Goal: Task Accomplishment & Management: Manage account settings

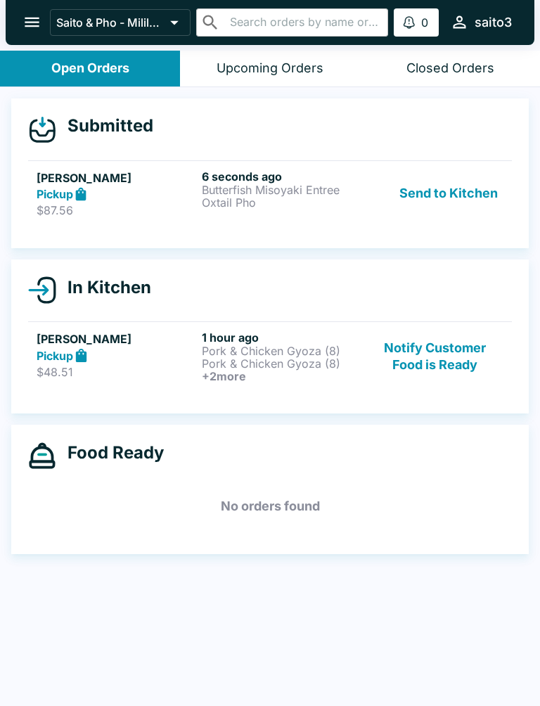
click at [294, 195] on p "Butterfish Misoyaki Entree" at bounding box center [282, 189] width 160 height 13
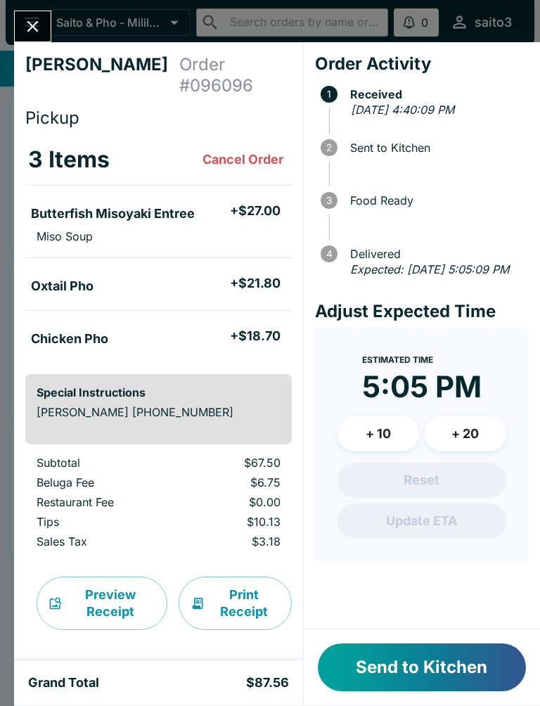
click at [436, 673] on button "Send to Kitchen" at bounding box center [422, 667] width 208 height 48
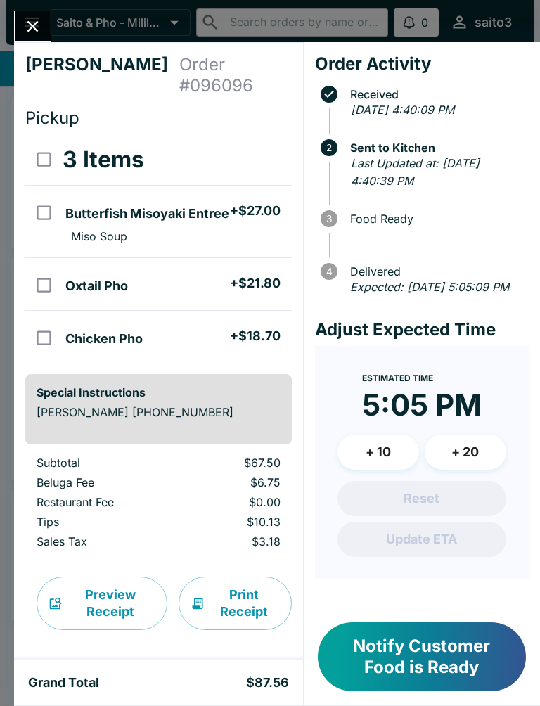
click at [20, 36] on button "Close" at bounding box center [33, 26] width 36 height 30
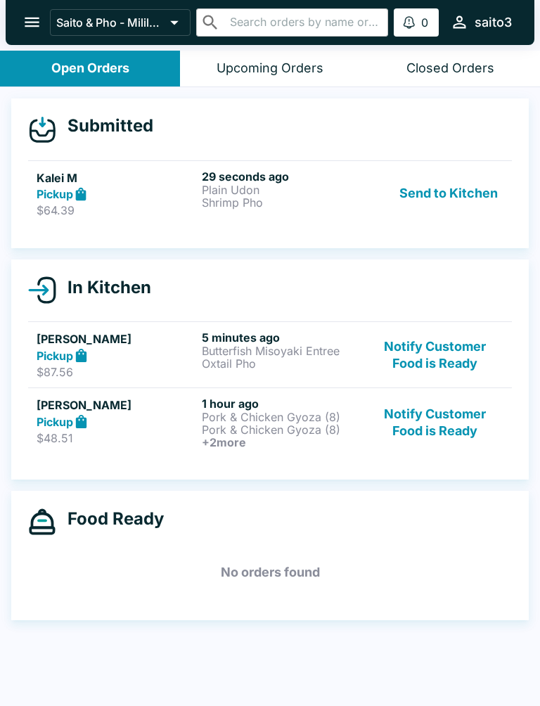
click at [321, 174] on h6 "29 seconds ago" at bounding box center [282, 176] width 160 height 14
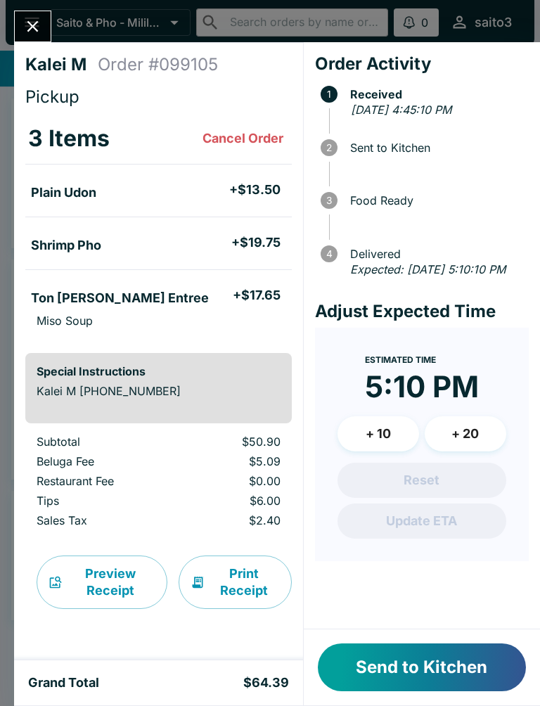
click at [458, 446] on button "+ 20" at bounding box center [466, 433] width 82 height 35
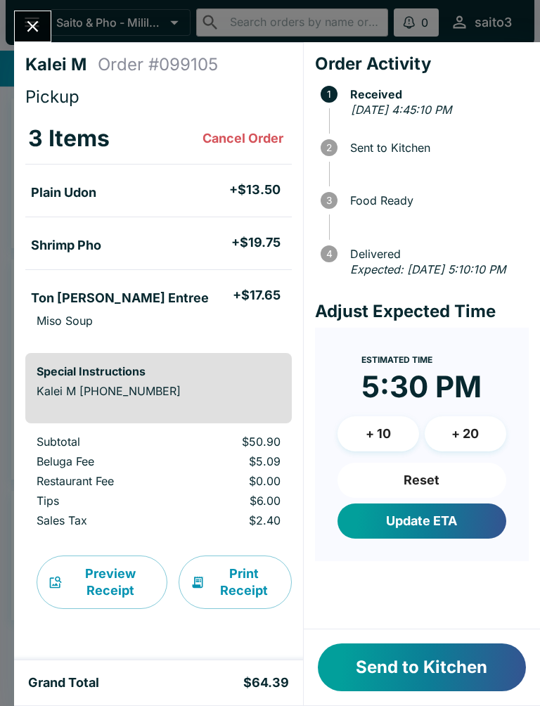
click at [465, 534] on button "Update ETA" at bounding box center [421, 520] width 169 height 35
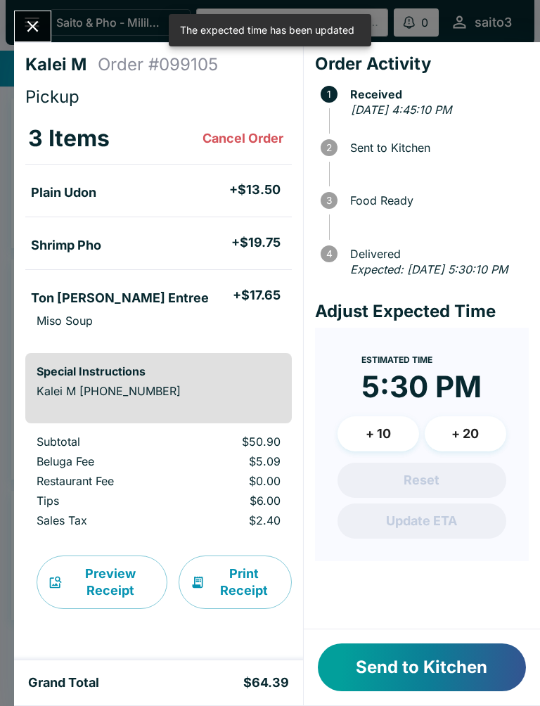
click at [472, 656] on button "Send to Kitchen" at bounding box center [422, 667] width 208 height 48
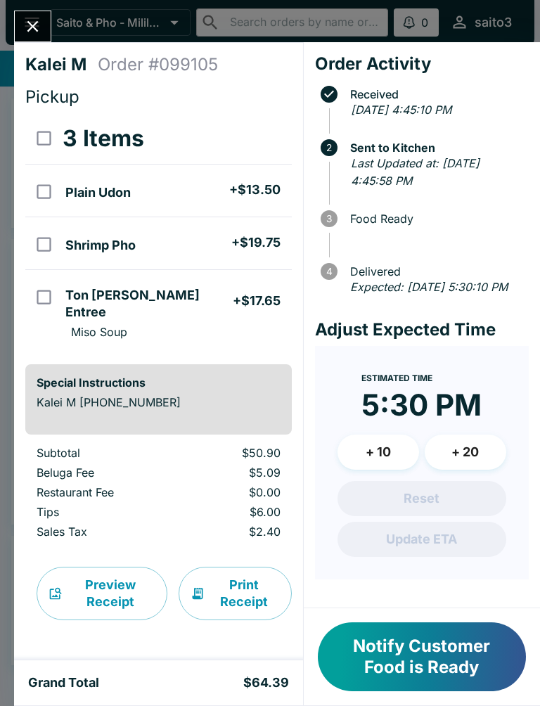
click at [37, 33] on icon "Close" at bounding box center [32, 26] width 19 height 19
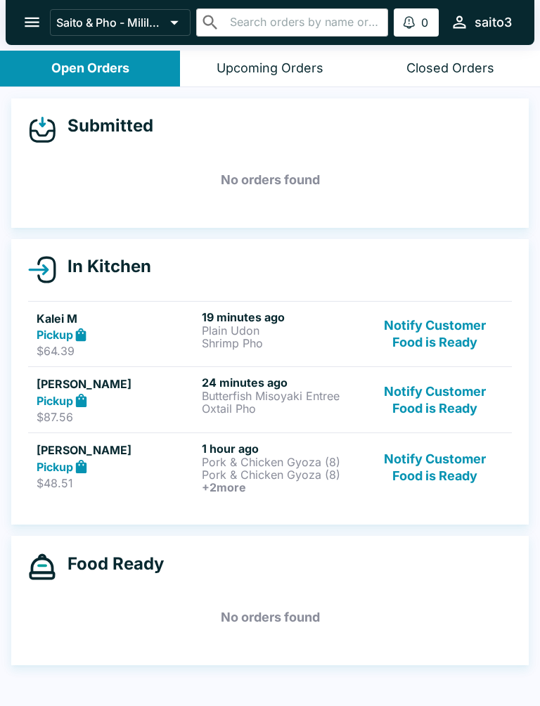
click at [148, 393] on div "Pickup" at bounding box center [117, 400] width 160 height 16
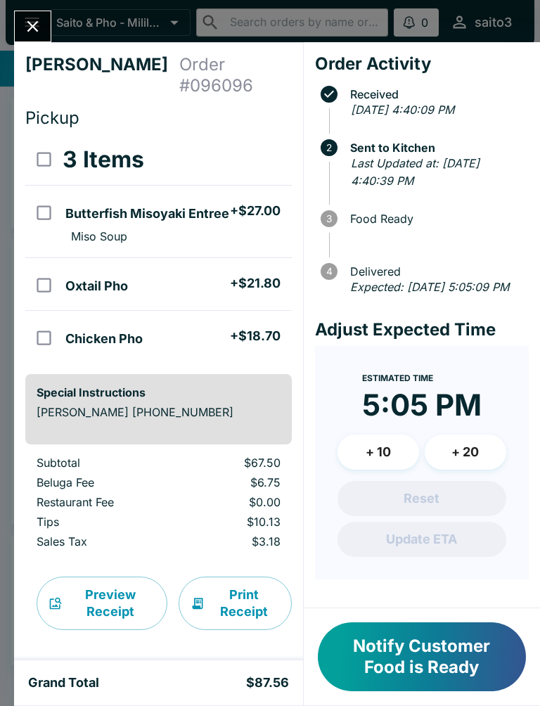
click at [444, 659] on button "Notify Customer Food is Ready" at bounding box center [422, 656] width 208 height 69
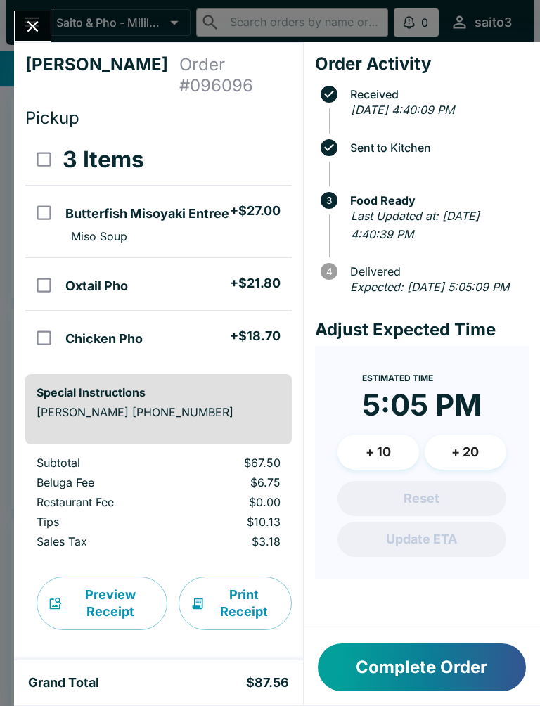
click at [444, 659] on button "Complete Order" at bounding box center [422, 667] width 208 height 48
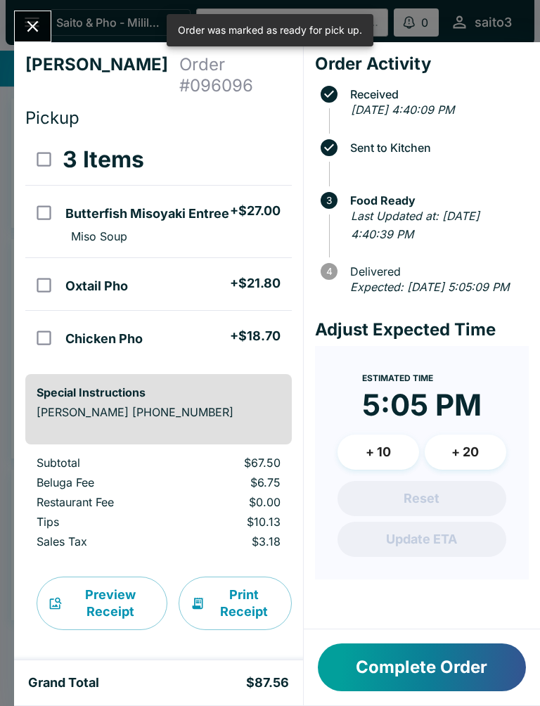
click at [407, 667] on button "Complete Order" at bounding box center [422, 667] width 208 height 48
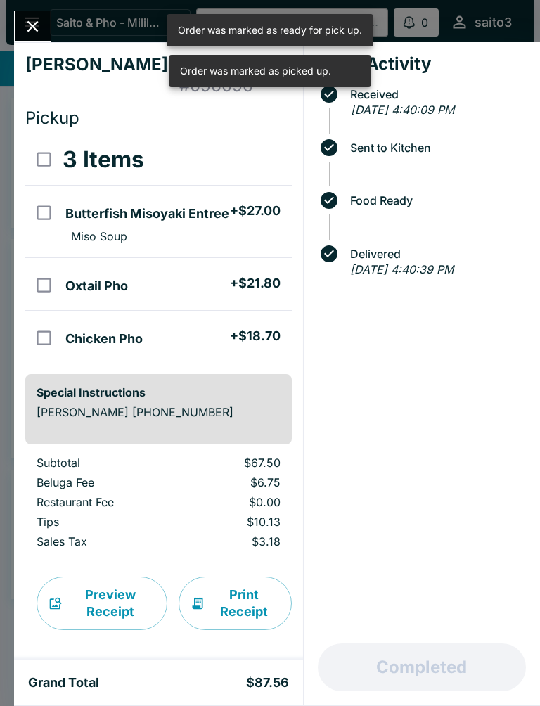
click at [49, 47] on div "[PERSON_NAME] Order # 096096 Pickup 3 Items Butterfish Misoyaki Entree + $27.00…" at bounding box center [158, 351] width 289 height 618
click at [49, 46] on div "[PERSON_NAME] Order # 096096 Pickup 3 Items Butterfish Misoyaki Entree + $27.00…" at bounding box center [158, 351] width 289 height 618
click at [52, 18] on div "[PERSON_NAME] Order # 096096 Pickup 3 Items Butterfish Misoyaki Entree + $27.00…" at bounding box center [270, 353] width 540 height 706
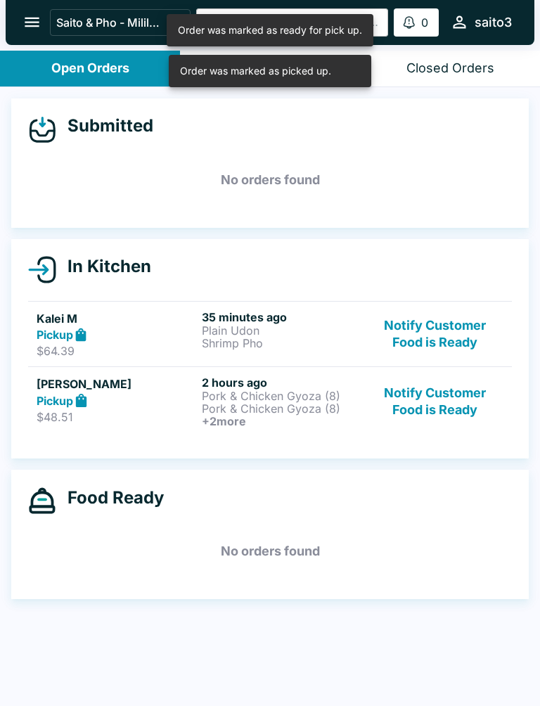
click at [36, 23] on icon "open drawer" at bounding box center [32, 23] width 15 height 10
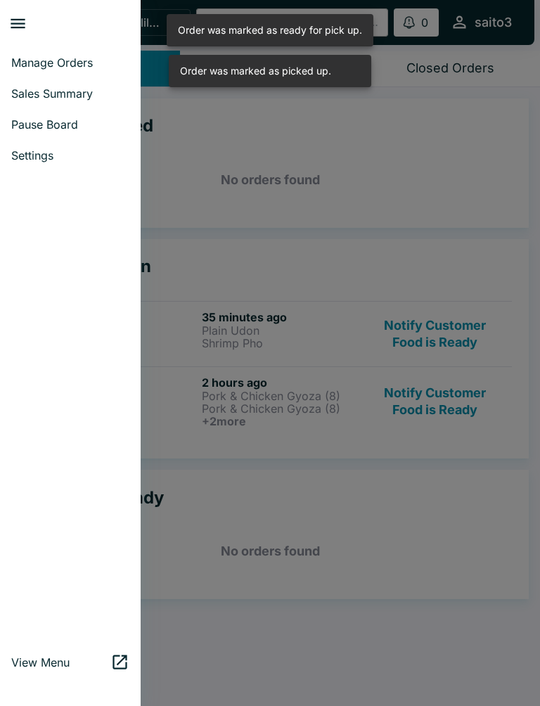
click at [393, 259] on div at bounding box center [270, 353] width 540 height 706
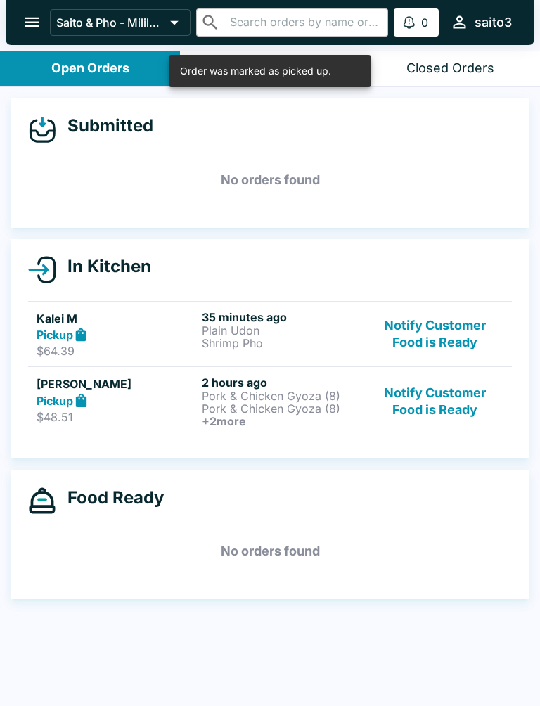
click at [316, 344] on p "Shrimp Pho" at bounding box center [282, 343] width 160 height 13
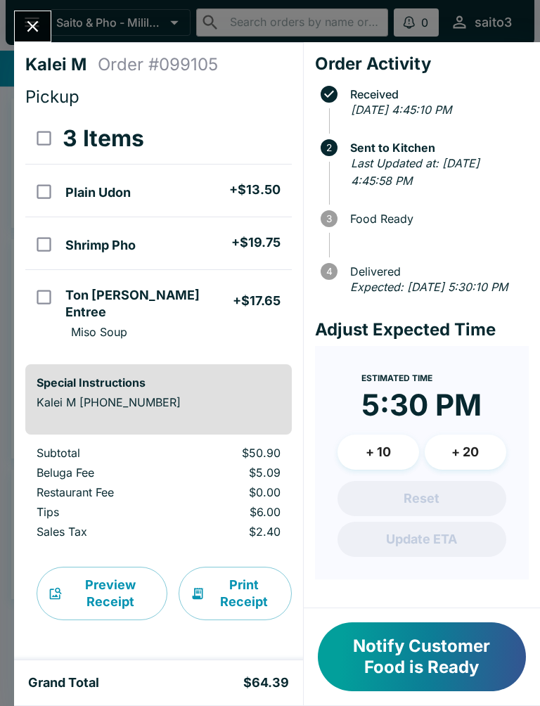
click at [34, 5] on div "Kalei M Order # 099105 Pickup 3 Items Plain Udon + $13.50 Shrimp Pho + $19.75 T…" at bounding box center [270, 353] width 540 height 706
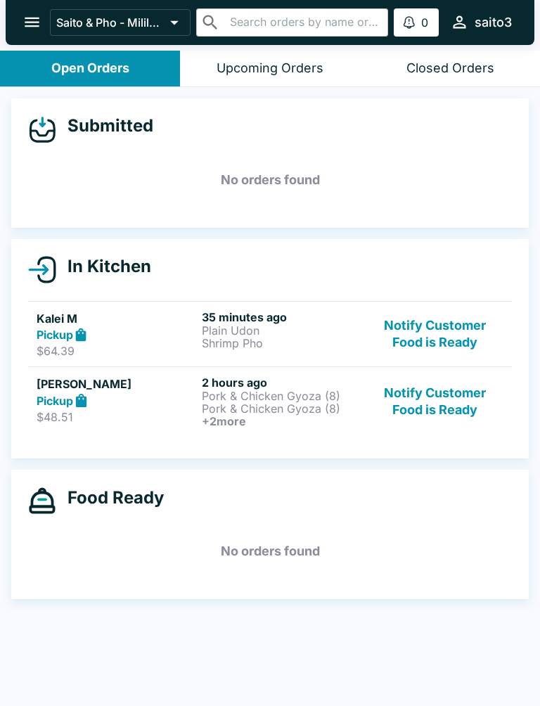
click at [250, 408] on p "Pork & Chicken Gyoza (8)" at bounding box center [282, 408] width 160 height 13
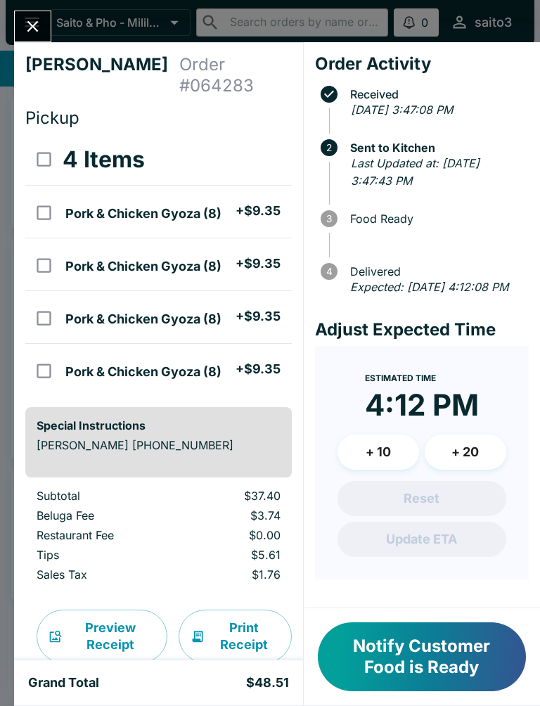
click at [451, 639] on button "Notify Customer Food is Ready" at bounding box center [422, 656] width 208 height 69
click at [450, 638] on div "Notify Customer Food is Ready" at bounding box center [422, 656] width 236 height 97
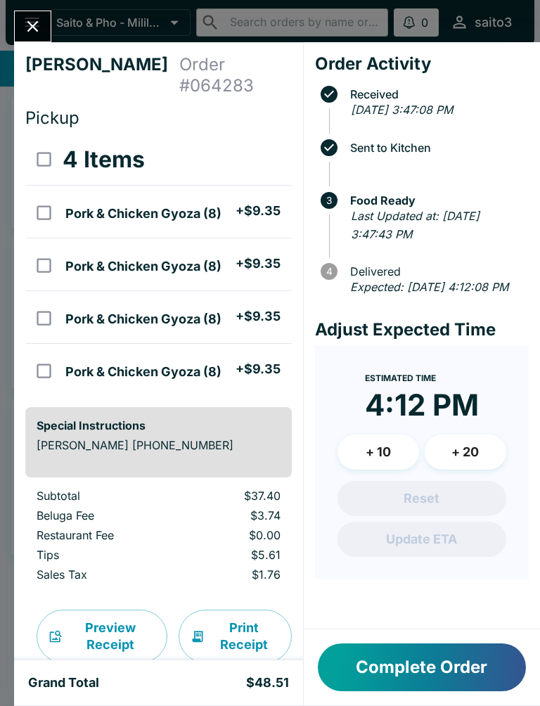
click at [443, 652] on button "Complete Order" at bounding box center [422, 667] width 208 height 48
click at [442, 652] on button "Complete Order" at bounding box center [422, 667] width 208 height 48
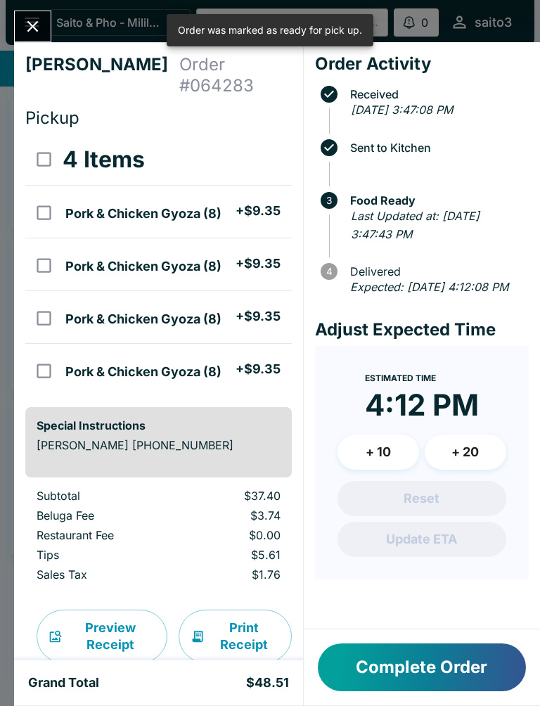
click at [474, 676] on button "Complete Order" at bounding box center [422, 667] width 208 height 48
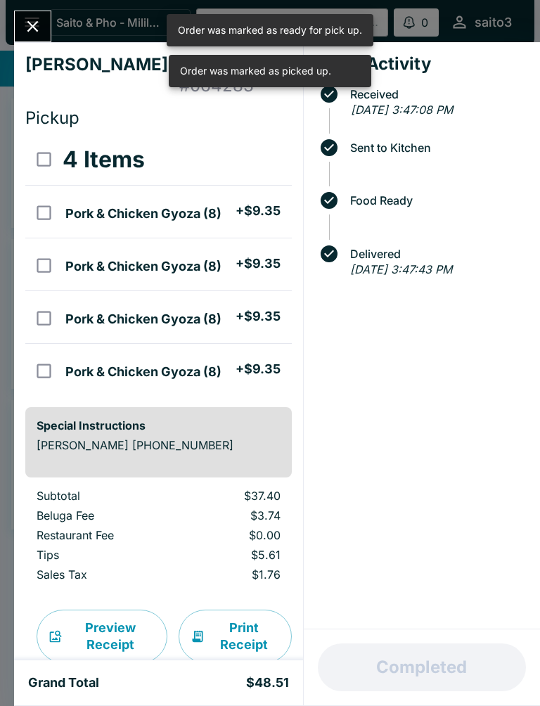
click at [36, 20] on icon "Close" at bounding box center [32, 26] width 19 height 19
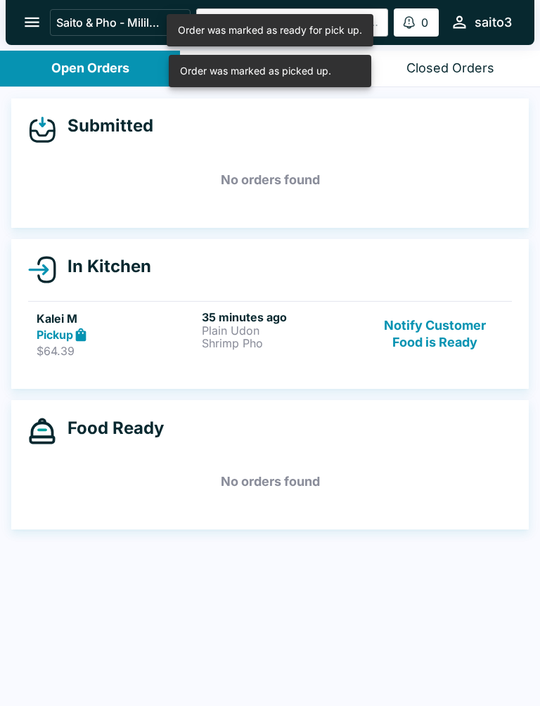
click at [278, 332] on p "Plain Udon" at bounding box center [282, 330] width 160 height 13
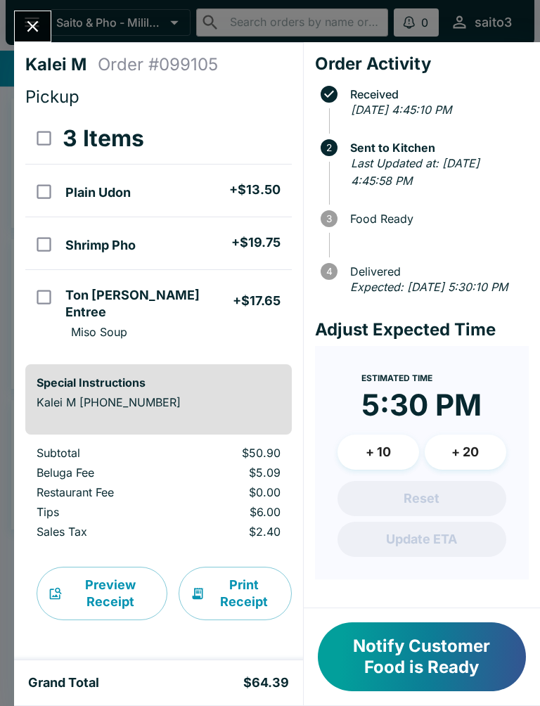
click at [471, 661] on button "Notify Customer Food is Ready" at bounding box center [422, 656] width 208 height 69
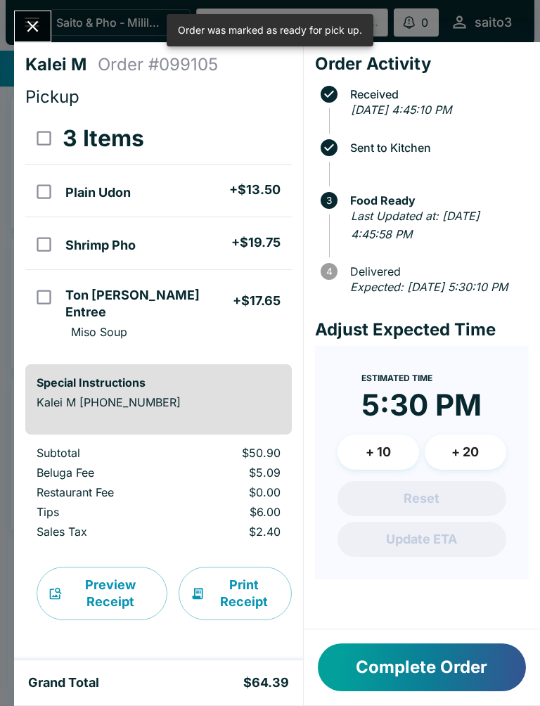
click at [44, 22] on button "Close" at bounding box center [33, 26] width 36 height 30
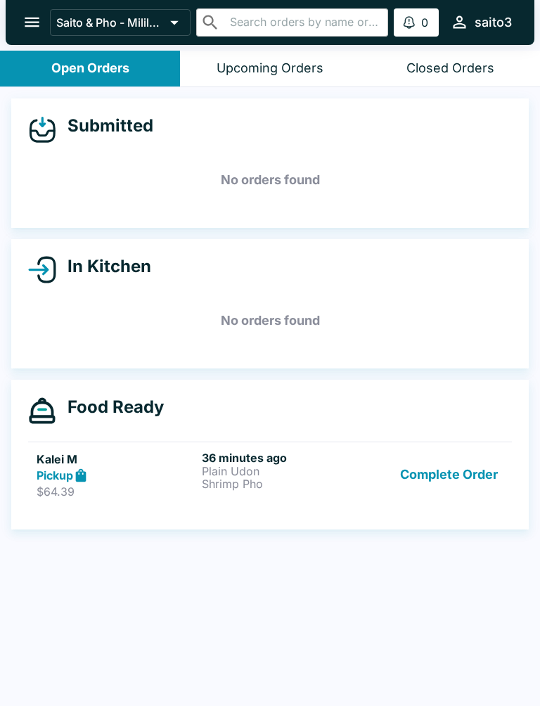
click at [174, 451] on h5 "Kalei M" at bounding box center [117, 459] width 160 height 17
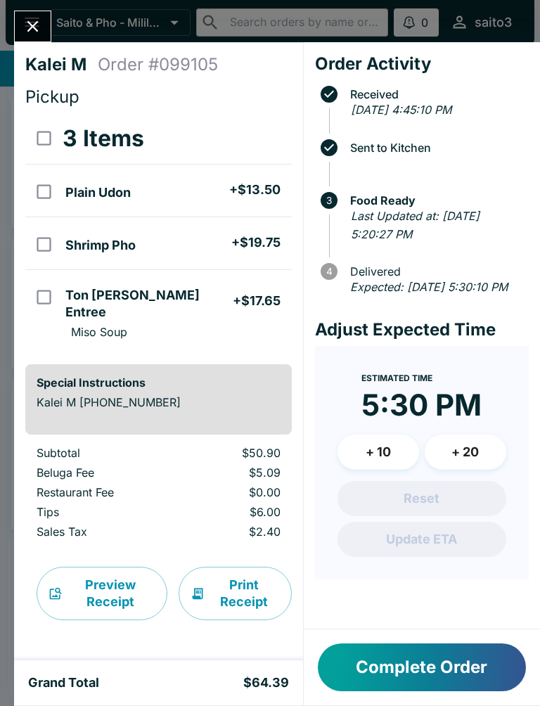
click at [46, 28] on button "Close" at bounding box center [33, 26] width 36 height 30
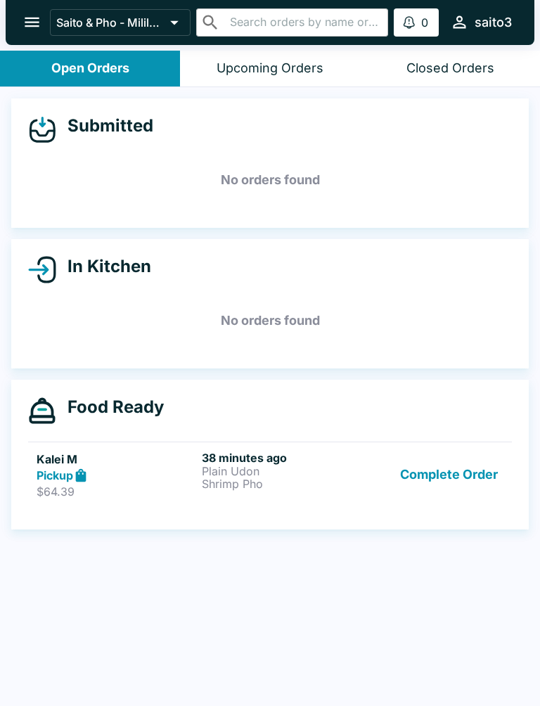
click at [274, 467] on p "Plain Udon" at bounding box center [282, 471] width 160 height 13
